Goal: Task Accomplishment & Management: Complete application form

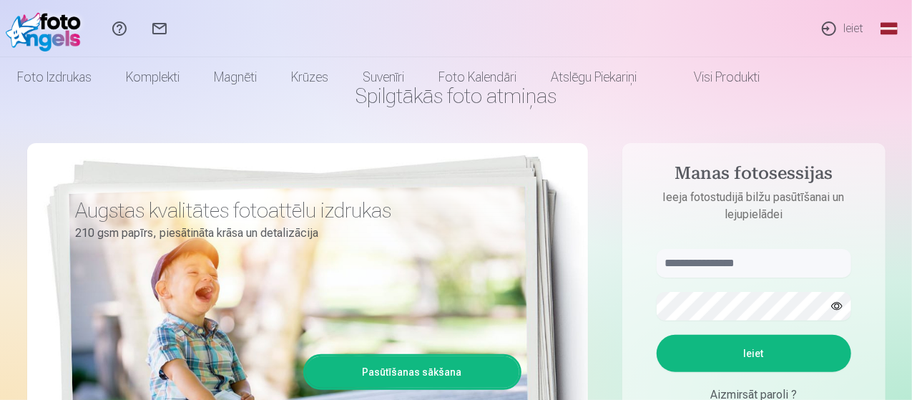
scroll to position [72, 0]
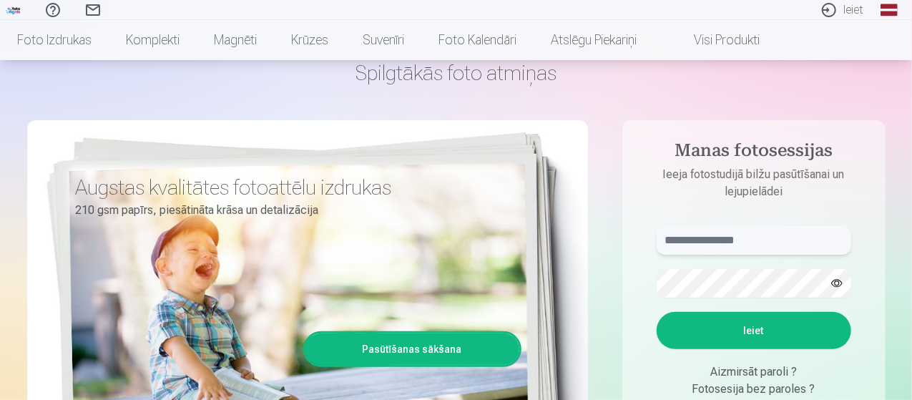
click at [788, 238] on input "text" at bounding box center [753, 240] width 194 height 29
click at [833, 280] on button "button" at bounding box center [836, 283] width 27 height 27
click at [784, 327] on button "Ieiet" at bounding box center [753, 330] width 194 height 37
click at [744, 328] on button "Ieiet" at bounding box center [753, 330] width 194 height 37
click at [744, 242] on input "**********" at bounding box center [753, 240] width 194 height 29
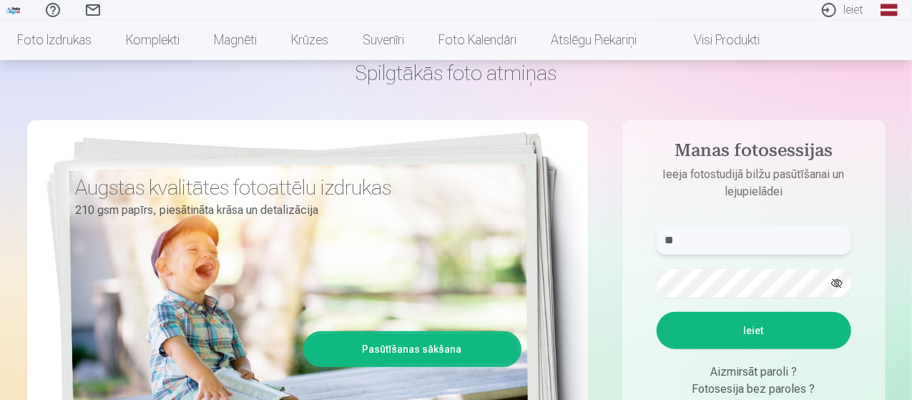
type input "*"
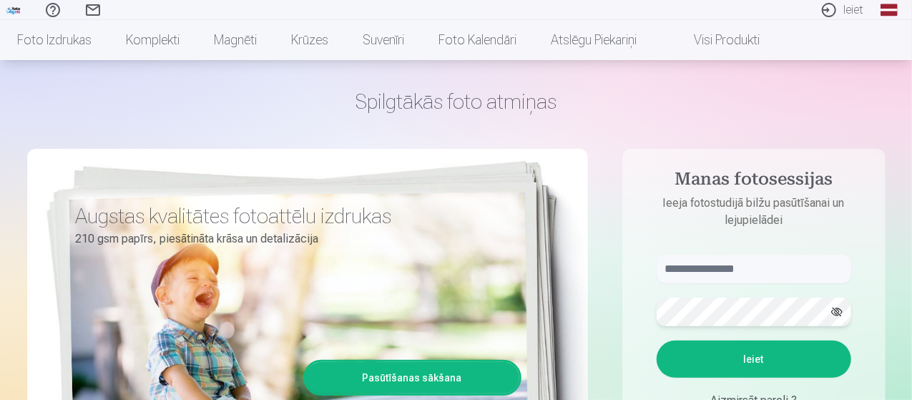
scroll to position [0, 0]
